Goal: Information Seeking & Learning: Check status

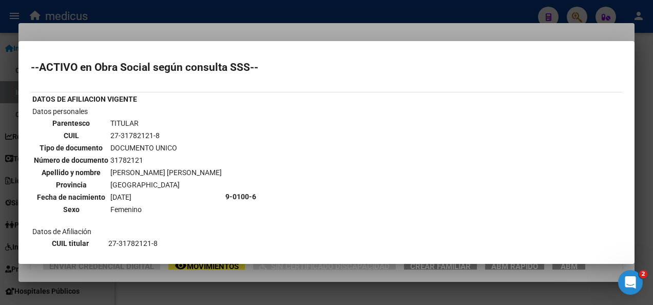
scroll to position [732, 0]
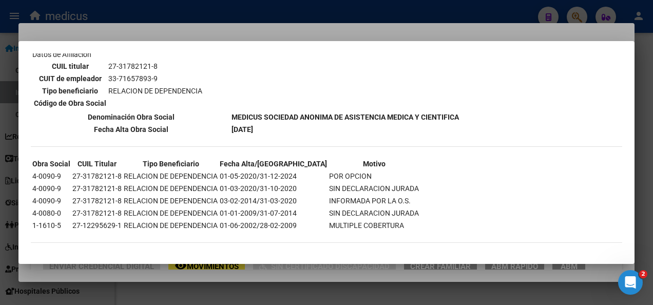
click at [123, 294] on div at bounding box center [326, 152] width 653 height 305
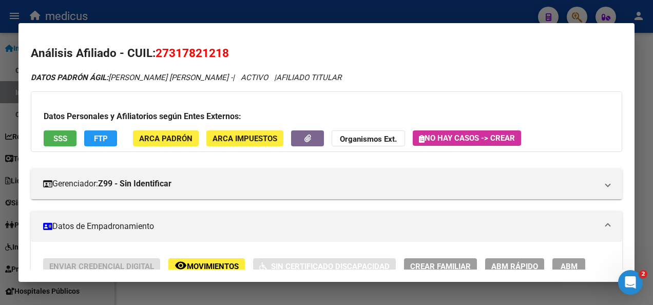
click at [123, 294] on div at bounding box center [326, 152] width 653 height 305
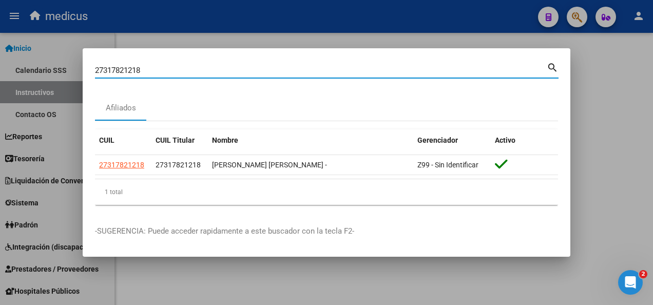
drag, startPoint x: 154, startPoint y: 68, endPoint x: 0, endPoint y: 71, distance: 154.1
click at [0, 71] on html "menu medicus person Firma Express Inicio Calendario SSS Instructivos Contacto O…" at bounding box center [326, 152] width 653 height 305
paste input "0291961461"
type input "20291961461"
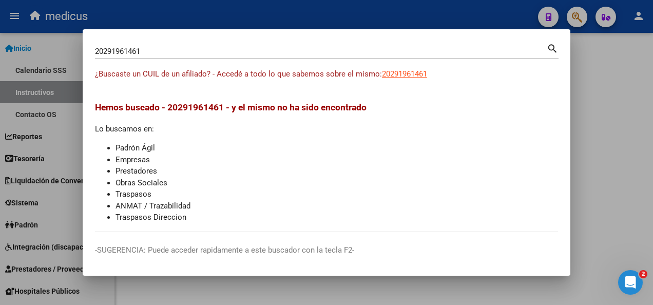
click at [606, 152] on div at bounding box center [326, 152] width 653 height 305
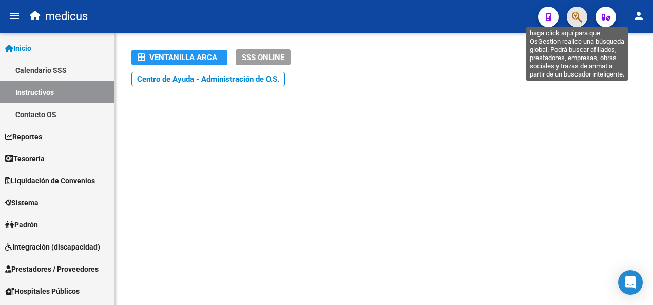
click at [581, 20] on icon "button" at bounding box center [577, 17] width 10 height 12
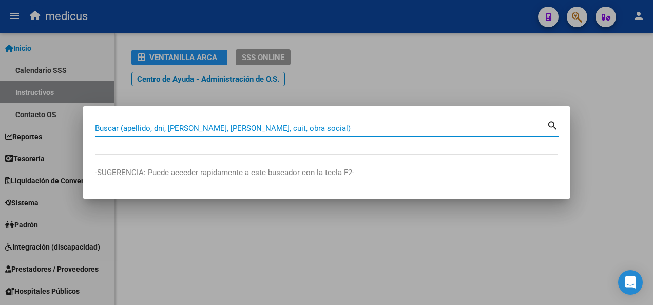
click at [159, 124] on input "Buscar (apellido, dni, [PERSON_NAME], [PERSON_NAME], cuit, obra social)" at bounding box center [321, 128] width 452 height 9
paste input "27322522822"
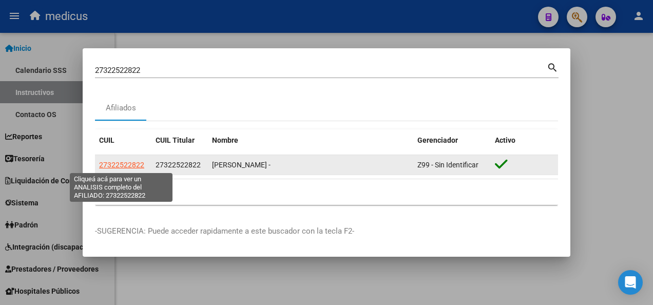
click at [112, 162] on span "27322522822" at bounding box center [121, 165] width 45 height 8
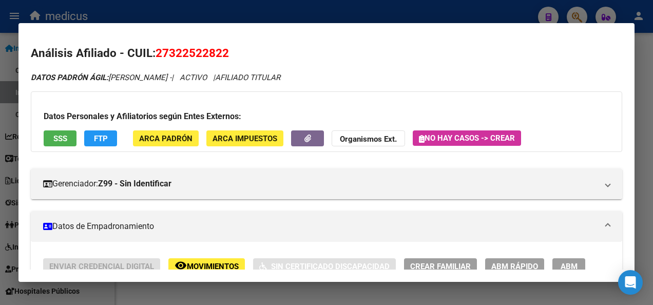
click at [54, 143] on span "SSS" at bounding box center [60, 138] width 14 height 9
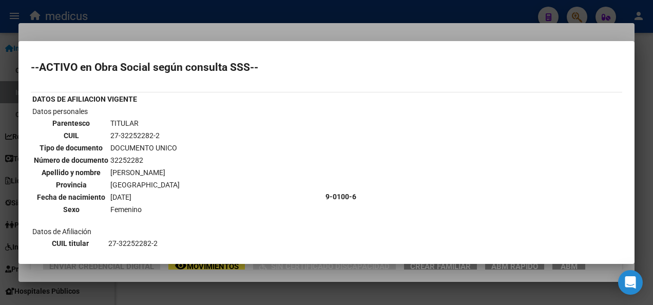
click at [319, 288] on div at bounding box center [326, 152] width 653 height 305
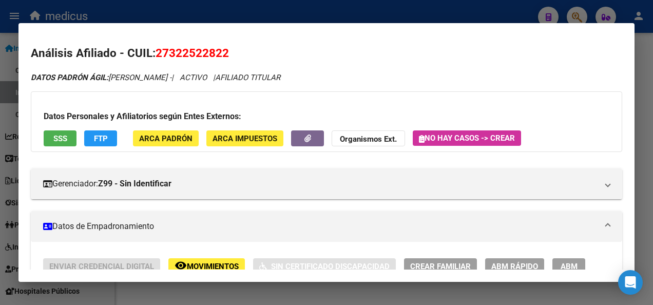
click at [319, 287] on div at bounding box center [326, 152] width 653 height 305
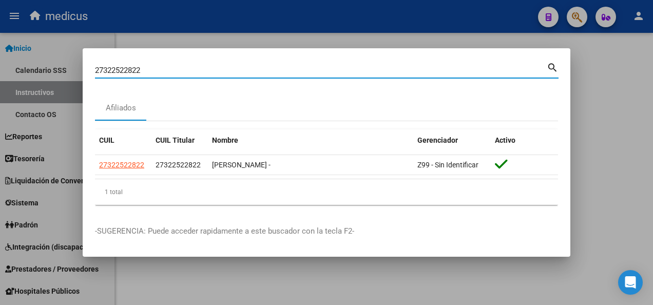
drag, startPoint x: 155, startPoint y: 68, endPoint x: 5, endPoint y: 76, distance: 149.6
click at [11, 75] on div "27322522822 Buscar (apellido, dni, cuil, nro traspaso, cuit, obra social) searc…" at bounding box center [326, 152] width 653 height 305
paste input "255600163"
type input "27255600163"
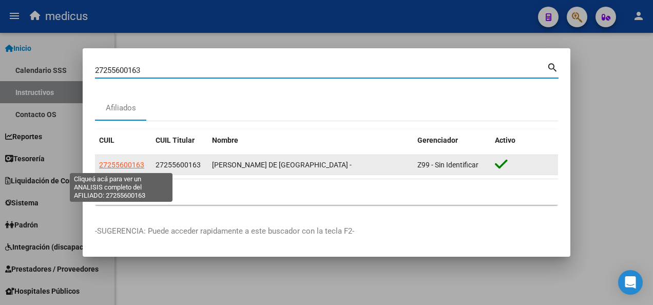
click at [127, 163] on span "27255600163" at bounding box center [121, 165] width 45 height 8
type textarea "27255600163"
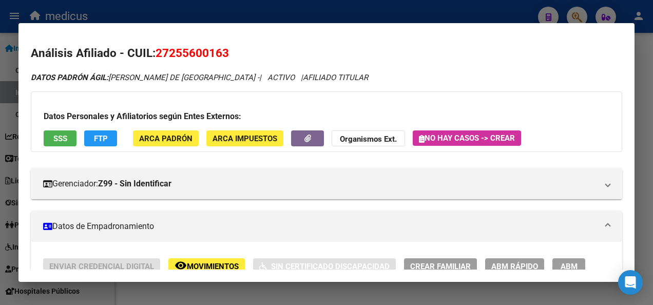
click at [58, 141] on span "SSS" at bounding box center [60, 138] width 14 height 9
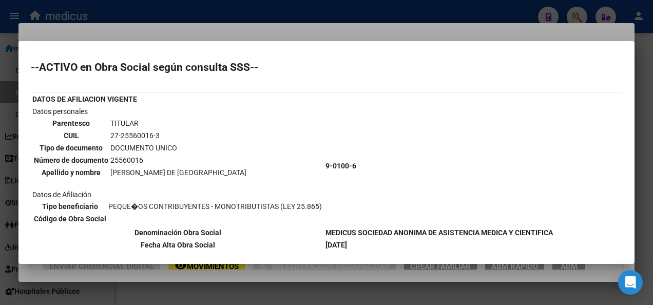
click at [269, 286] on div at bounding box center [326, 152] width 653 height 305
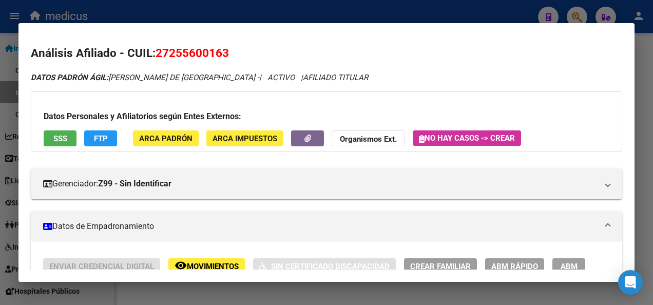
click at [341, 295] on div at bounding box center [326, 152] width 653 height 305
